Goal: Browse casually

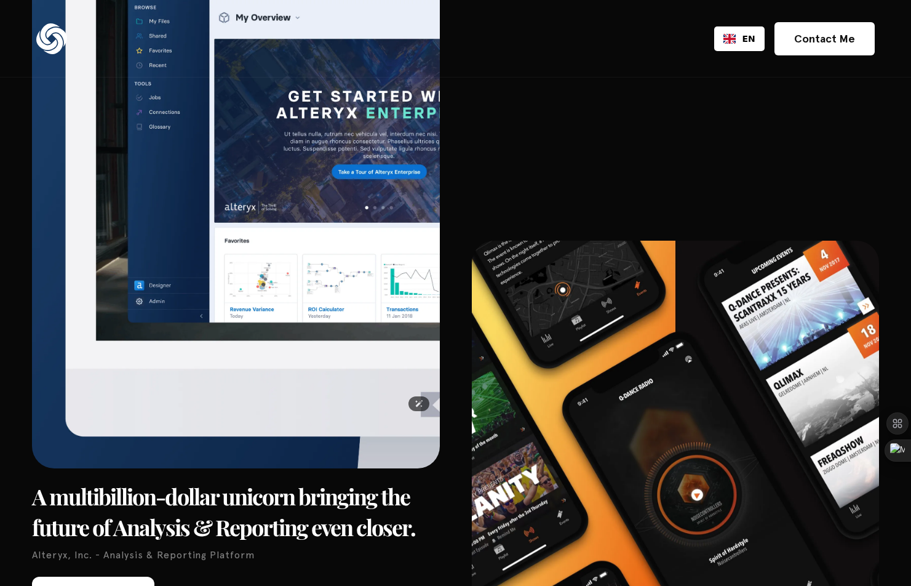
scroll to position [2579, 0]
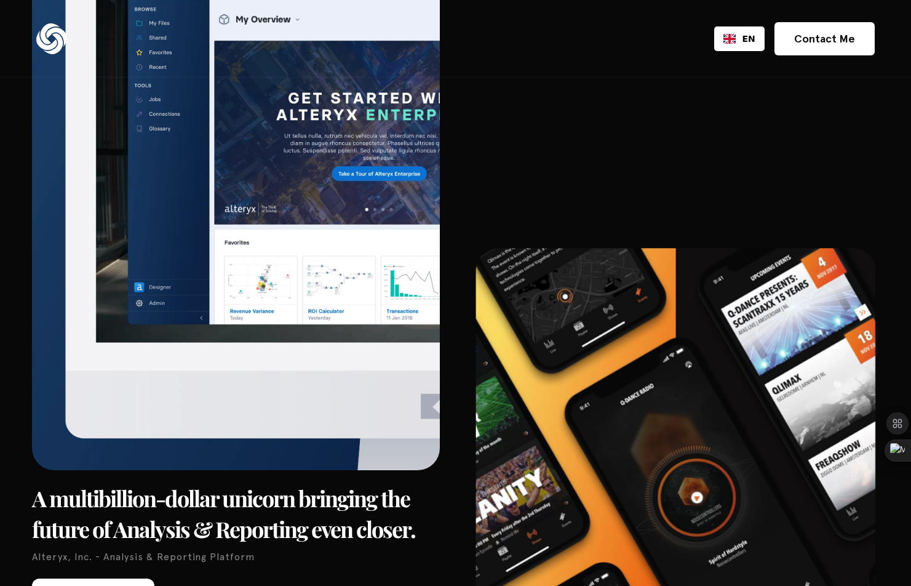
click at [562, 248] on img at bounding box center [675, 527] width 399 height 559
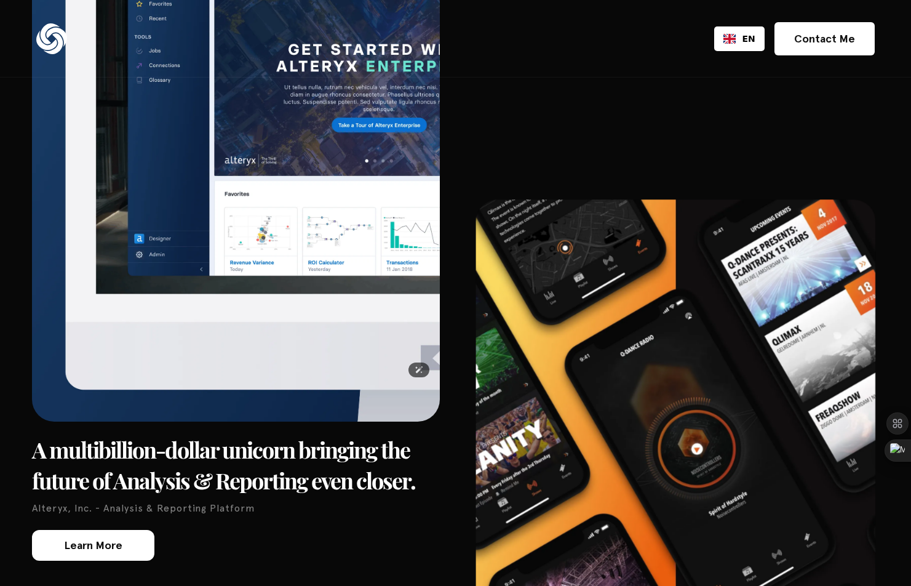
scroll to position [2645, 0]
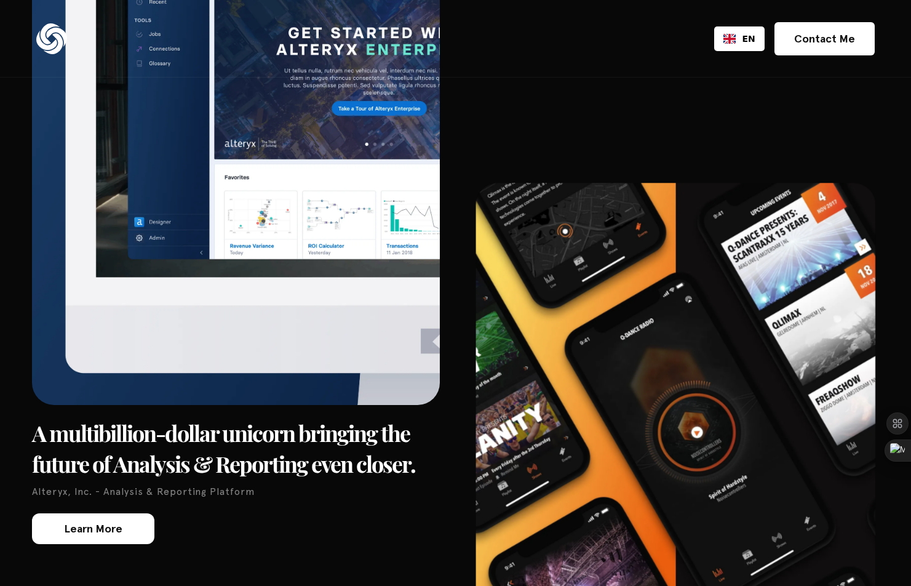
click at [592, 275] on img at bounding box center [675, 462] width 399 height 559
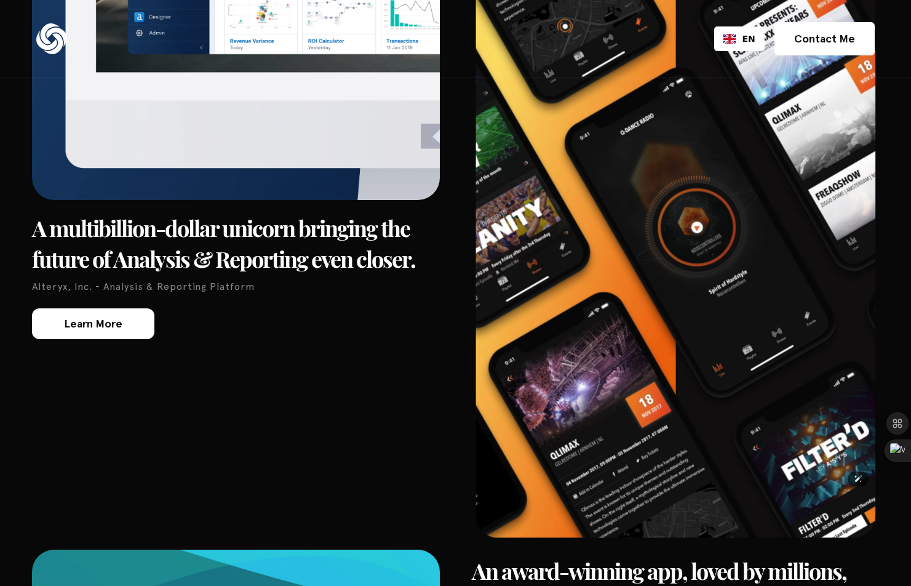
scroll to position [3090, 0]
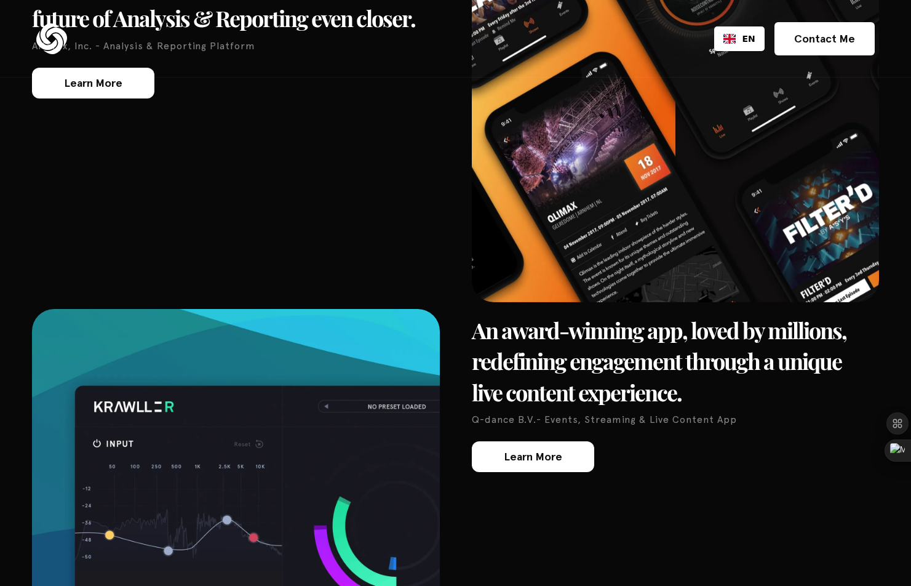
click at [563, 441] on link "Learn More" at bounding box center [533, 456] width 122 height 31
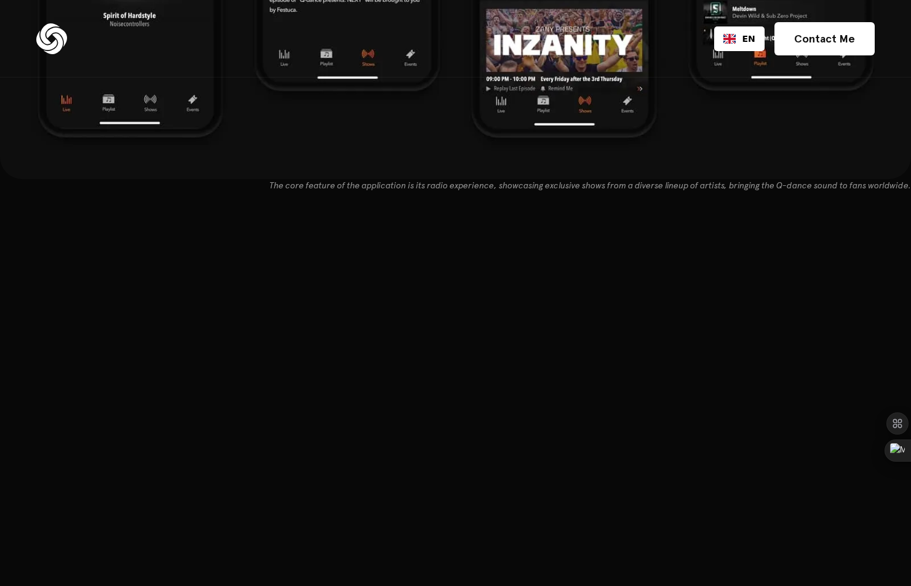
scroll to position [7822, 0]
